Goal: Transaction & Acquisition: Purchase product/service

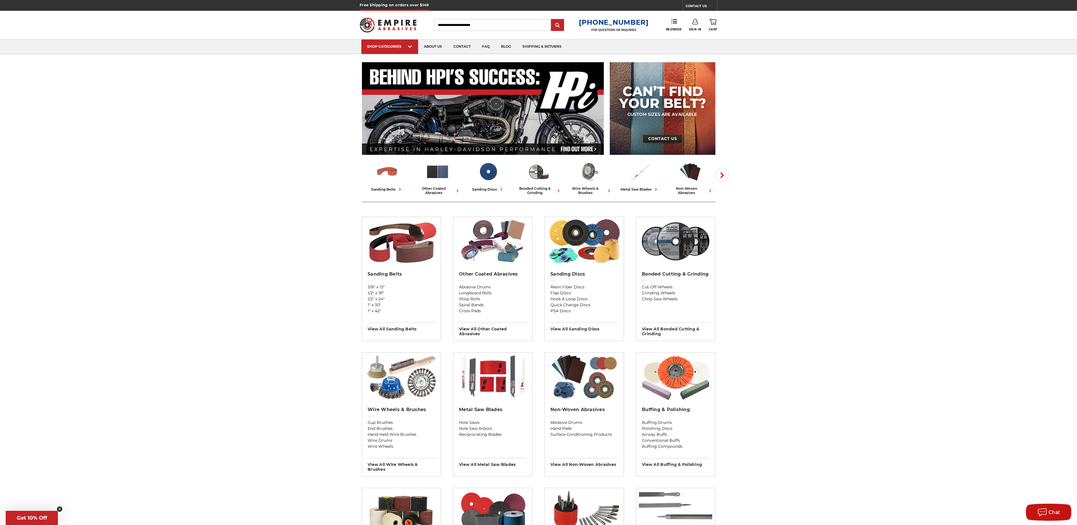
click at [712, 24] on icon at bounding box center [713, 22] width 7 height 6
click at [712, 26] on link "0 Cart" at bounding box center [713, 25] width 9 height 12
type input "**********"
click at [717, 23] on link "0 Cart" at bounding box center [713, 25] width 9 height 12
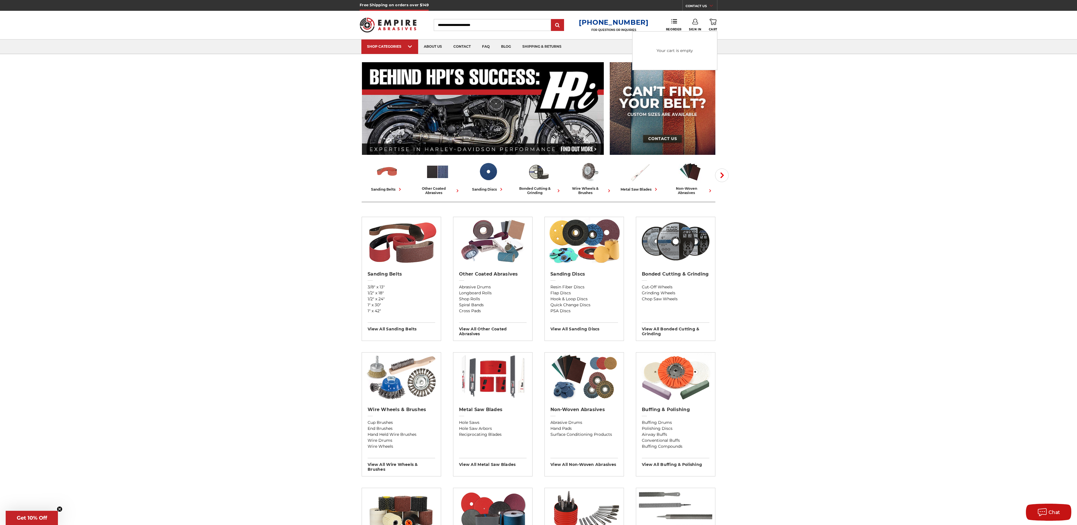
click at [693, 23] on icon at bounding box center [696, 22] width 6 height 6
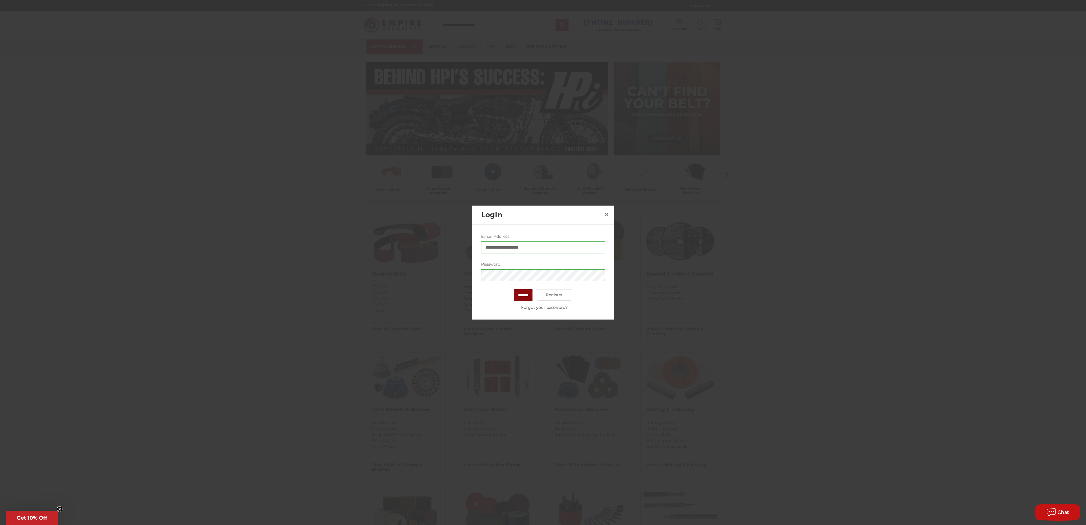
click at [524, 299] on input "*******" at bounding box center [523, 295] width 18 height 12
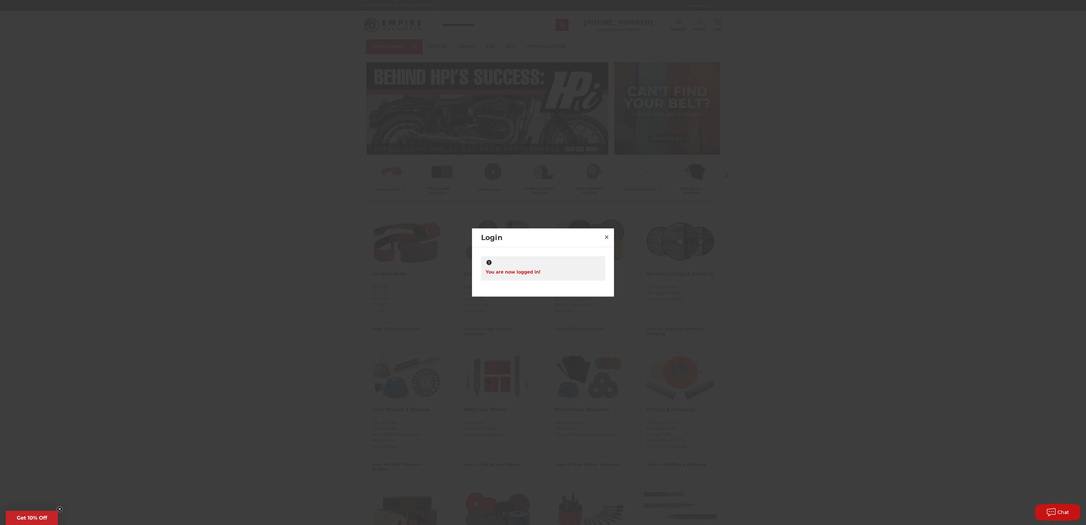
click at [600, 254] on div "**********" at bounding box center [543, 269] width 142 height 45
click at [607, 232] on span "×" at bounding box center [606, 236] width 5 height 11
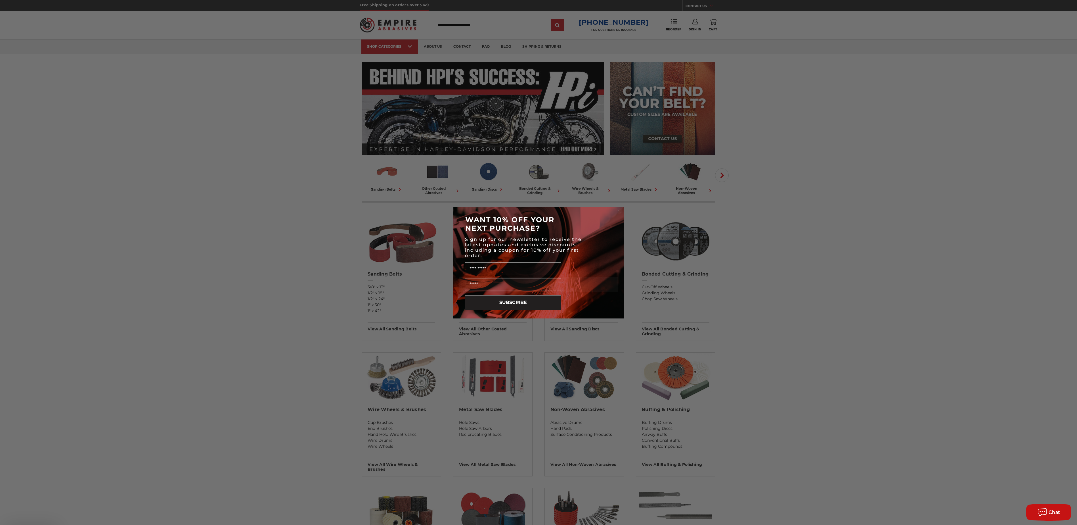
click at [716, 26] on div "Close dialog WANT 10% OFF YOUR NEXT PURCHASE? Sign up for our newsletter to rec…" at bounding box center [538, 262] width 1077 height 525
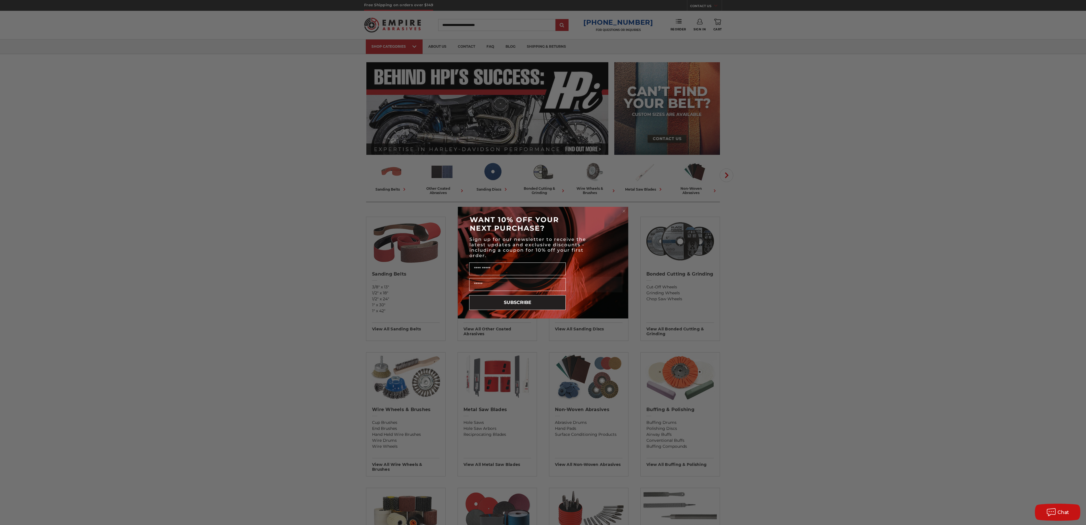
click at [624, 211] on circle "Close dialog" at bounding box center [623, 210] width 5 height 5
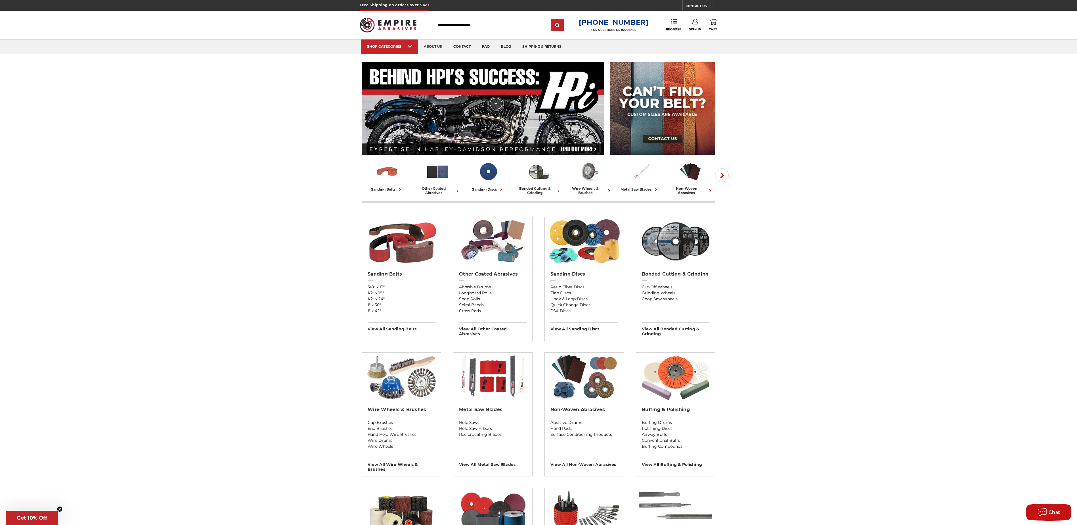
click at [712, 22] on icon at bounding box center [713, 22] width 7 height 6
click at [689, 49] on link "Check out now" at bounding box center [675, 48] width 70 height 12
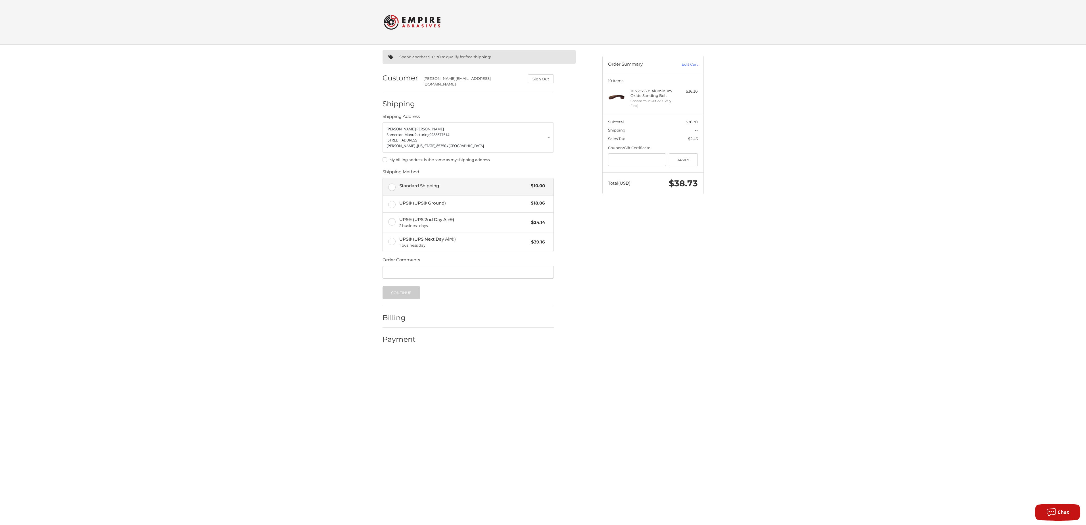
click at [394, 182] on label "Standard Shipping $10.00" at bounding box center [468, 186] width 171 height 17
click at [448, 274] on input "Order Comments" at bounding box center [467, 272] width 171 height 13
click at [457, 261] on fieldset "Order Comments Order Comments" at bounding box center [467, 268] width 171 height 23
click at [456, 267] on input "Order Comments" at bounding box center [467, 272] width 171 height 13
paste input "**********"
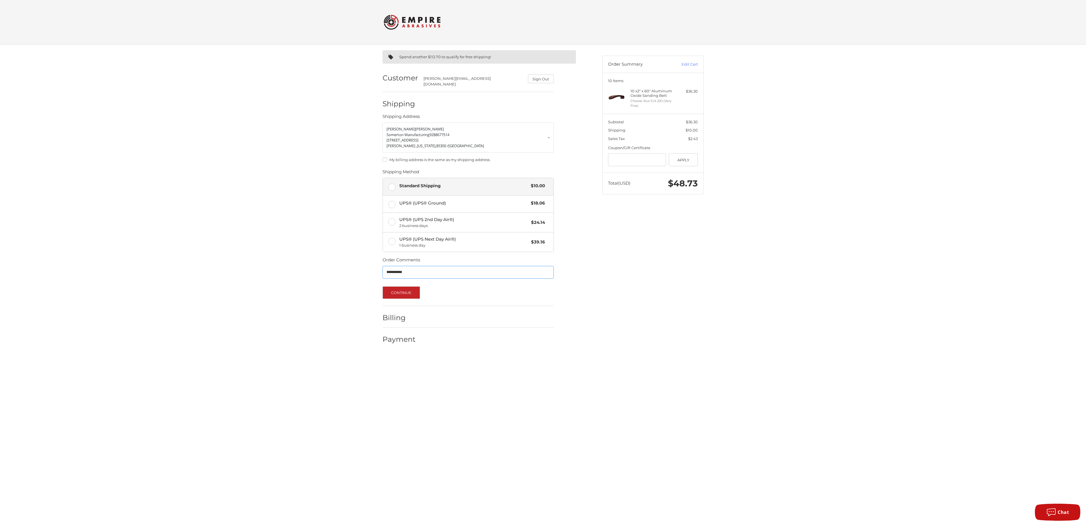
type input "**********"
click at [655, 317] on div "**********" at bounding box center [543, 200] width 341 height 310
click at [399, 294] on button "Continue" at bounding box center [401, 292] width 38 height 12
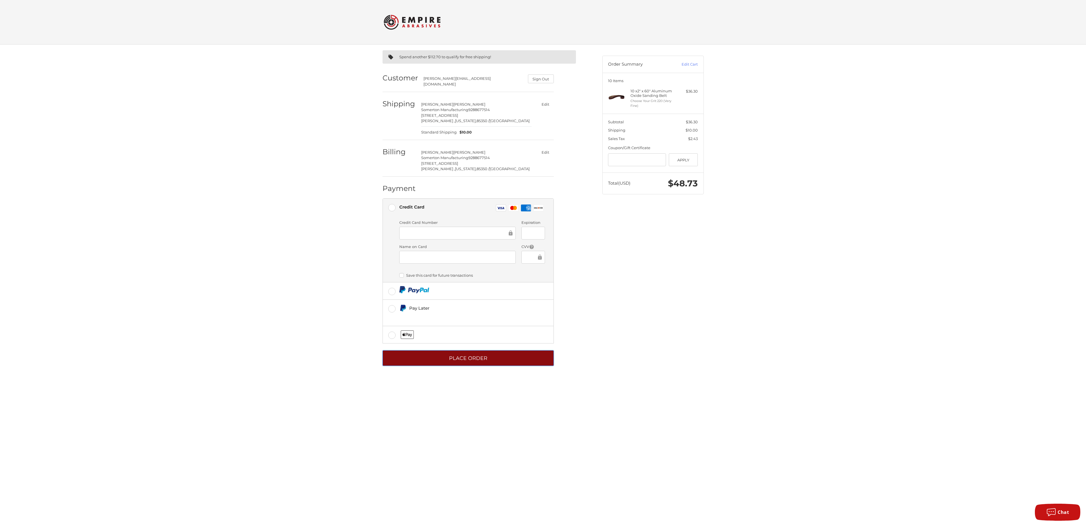
drag, startPoint x: 485, startPoint y: 358, endPoint x: 639, endPoint y: 292, distance: 167.4
click at [639, 292] on div "Spend another $112.70 to qualify for free shipping! Customer j.ortiz@somertonmf…" at bounding box center [543, 211] width 341 height 333
click at [486, 348] on form "Payment Methods Credit Card Credit Card Visa Master Amex Discover Credit card C…" at bounding box center [467, 282] width 171 height 168
click at [484, 353] on button "Place Order" at bounding box center [467, 358] width 171 height 16
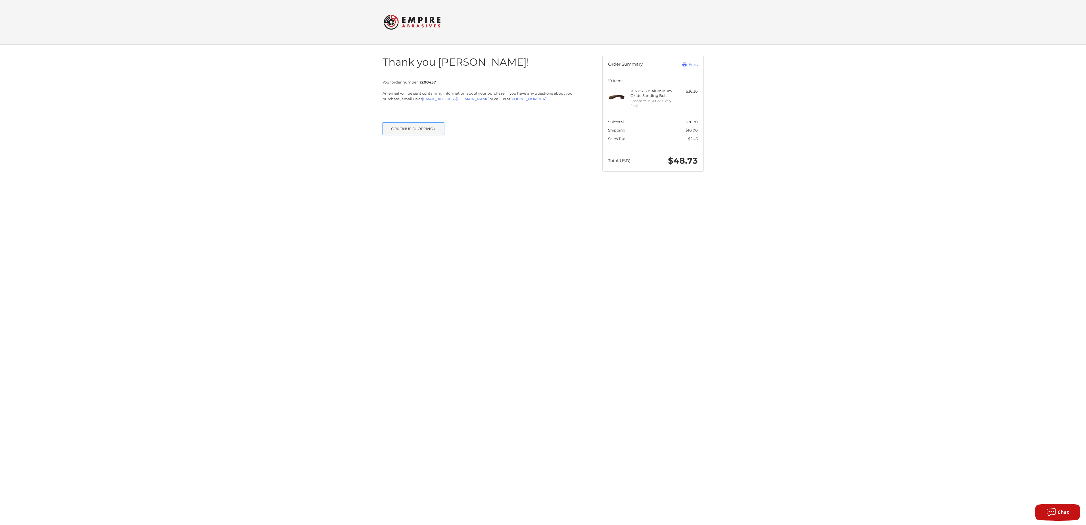
click at [419, 127] on button "Continue Shopping »" at bounding box center [413, 128] width 62 height 12
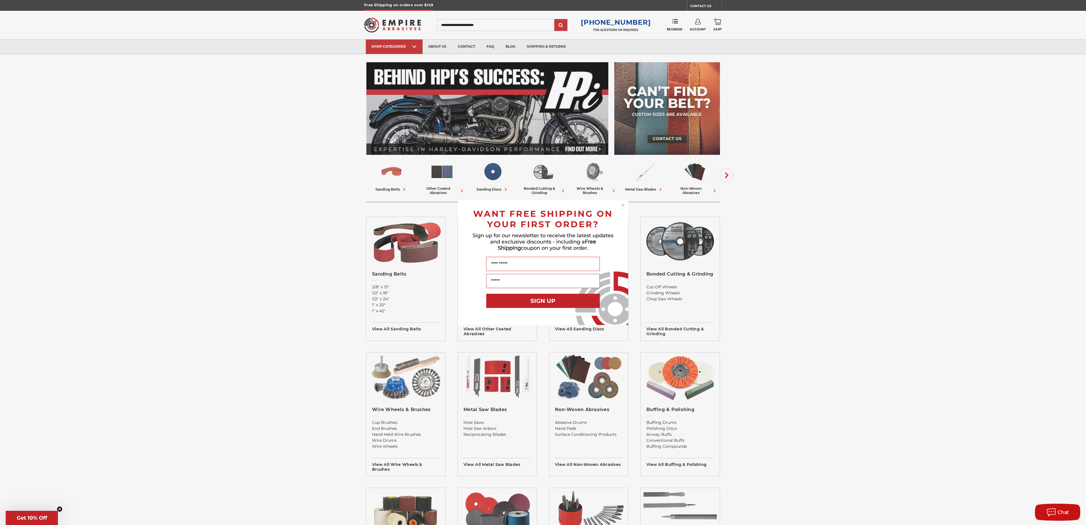
click at [622, 205] on circle "Close dialog" at bounding box center [622, 204] width 5 height 5
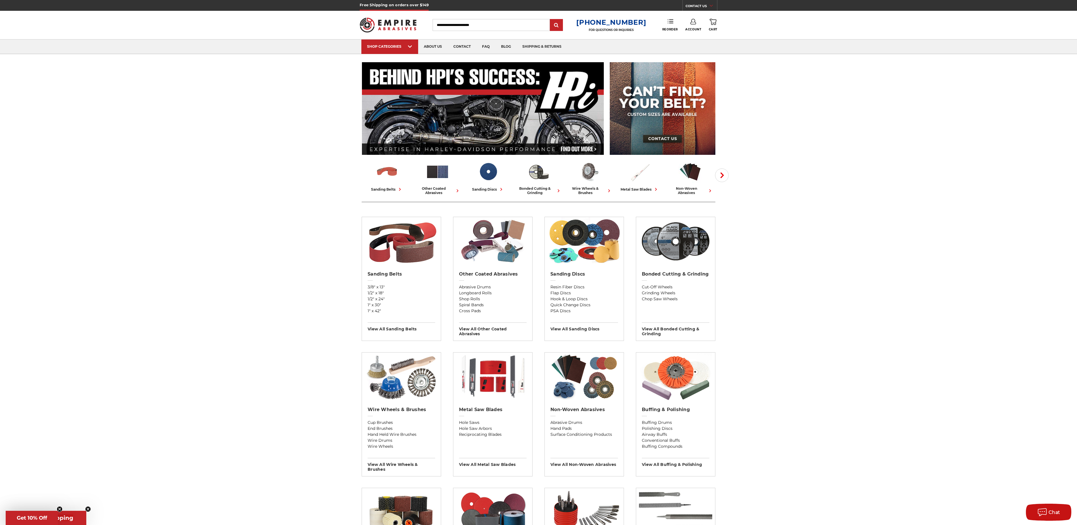
click at [669, 24] on icon at bounding box center [671, 21] width 6 height 6
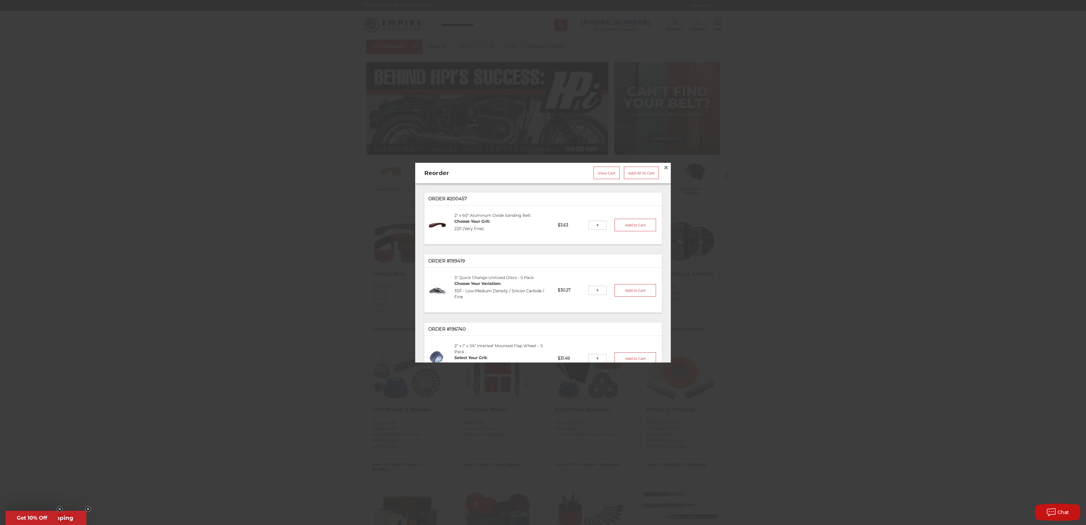
drag, startPoint x: 852, startPoint y: 149, endPoint x: 809, endPoint y: 156, distance: 44.3
click at [853, 149] on div at bounding box center [543, 262] width 1086 height 525
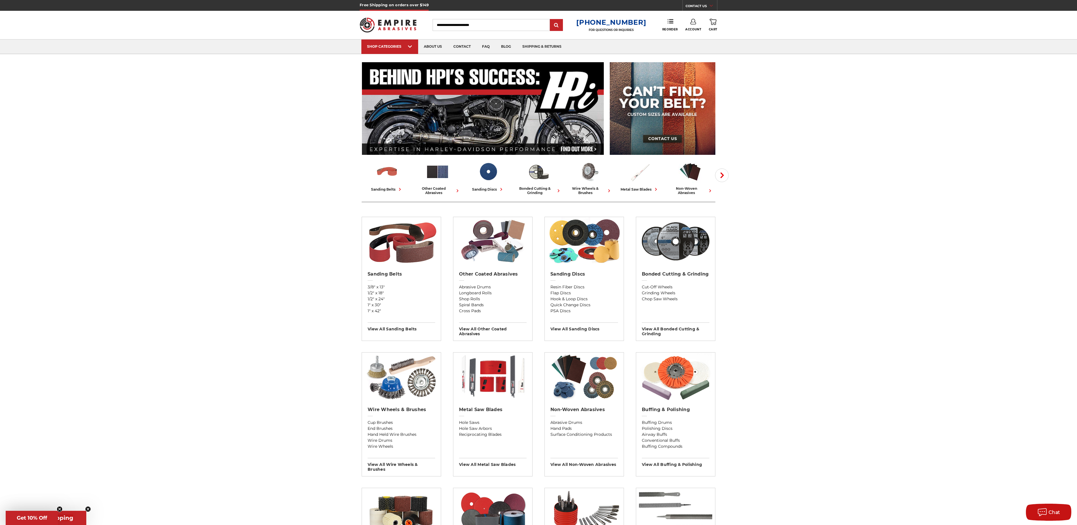
click at [695, 24] on link "Account" at bounding box center [693, 25] width 16 height 12
click at [693, 40] on link "Account" at bounding box center [693, 37] width 41 height 11
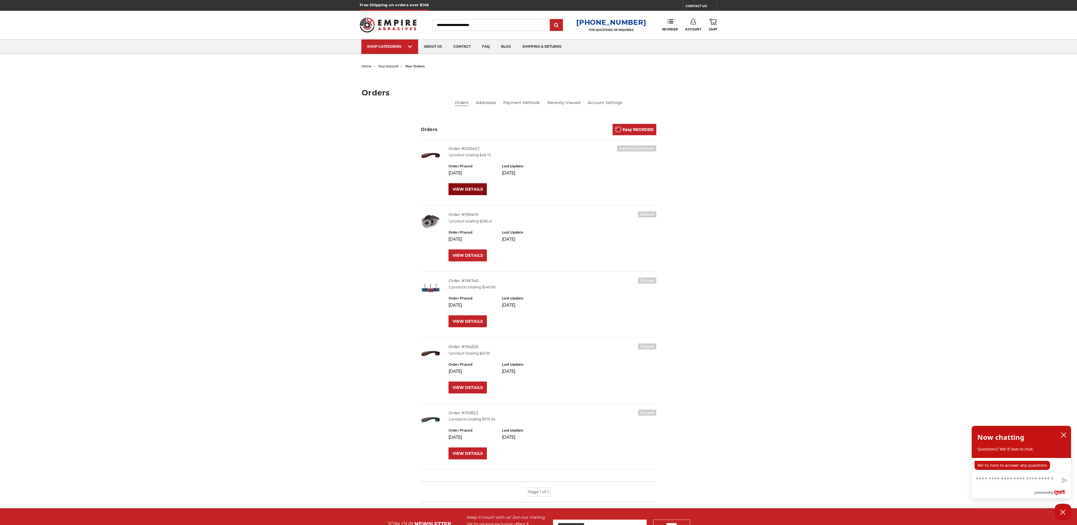
click at [473, 189] on link "VIEW DETAILS" at bounding box center [468, 189] width 38 height 12
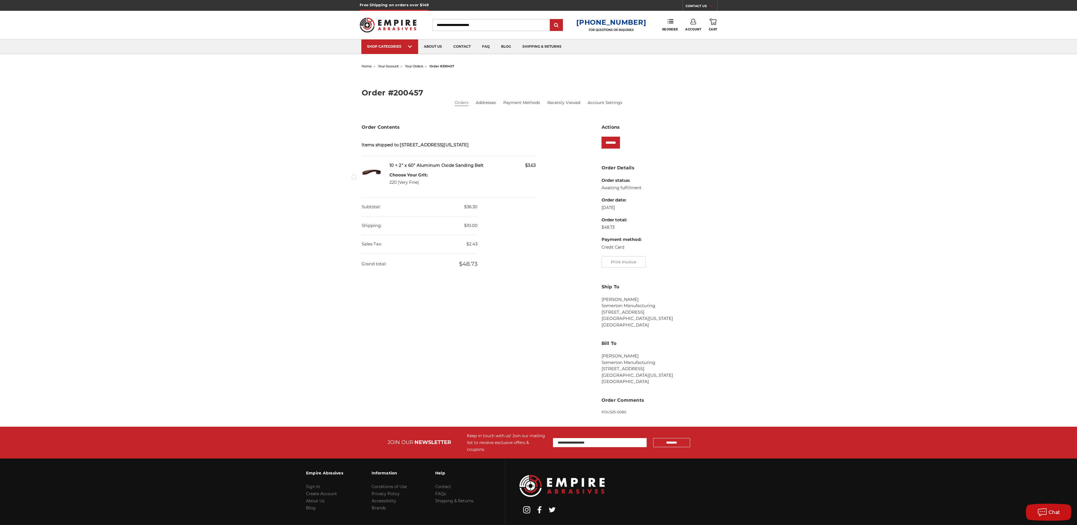
click at [624, 255] on section "Order Details Order status: Awaiting fulfillment Order date: [DATE] Order total…" at bounding box center [659, 217] width 114 height 107
click at [624, 263] on button "Print Invoice" at bounding box center [624, 261] width 44 height 11
drag, startPoint x: 868, startPoint y: 158, endPoint x: 863, endPoint y: 151, distance: 8.5
click at [867, 158] on div "home your account your orders order #200457 Order #200457 Orders Addresses Paym…" at bounding box center [538, 241] width 1077 height 358
